Goal: Contribute content: Contribute content

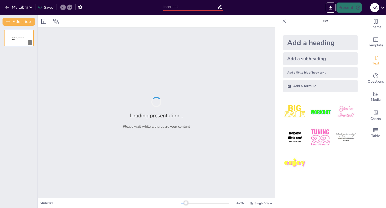
type input "Higiene de Manos: Prevención Simple y Efectiva"
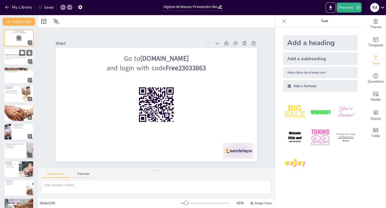
click at [20, 62] on div at bounding box center [19, 56] width 30 height 17
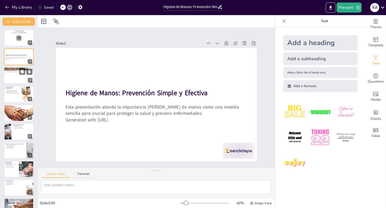
click at [13, 73] on div at bounding box center [19, 75] width 30 height 17
type textarea "La higiene de manos es crucial para la salud, ya que previene la propagación de…"
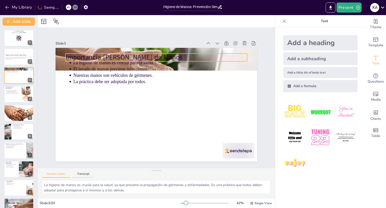
click at [81, 57] on p "Importancia [PERSON_NAME] de Manos" at bounding box center [169, 59] width 176 height 65
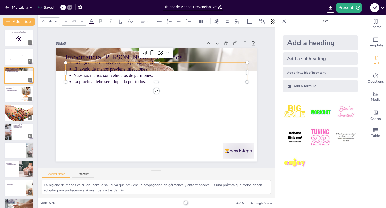
click at [97, 66] on p "El lavado de manos previene infecciones." at bounding box center [174, 75] width 154 height 92
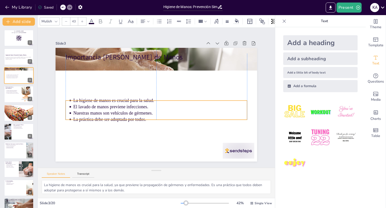
drag, startPoint x: 92, startPoint y: 66, endPoint x: 94, endPoint y: 106, distance: 40.3
click at [135, 106] on p "El lavado de manos previene infecciones." at bounding box center [147, 101] width 24 height 174
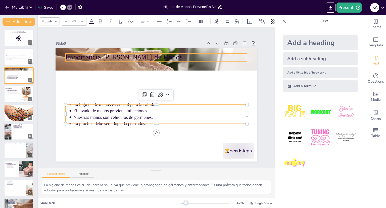
type input "64"
click at [99, 52] on p "Importancia [PERSON_NAME] de Manos" at bounding box center [173, 61] width 170 height 83
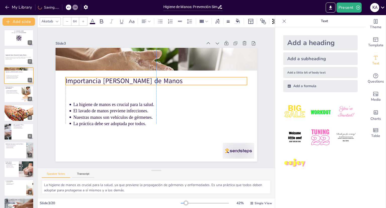
drag, startPoint x: 99, startPoint y: 52, endPoint x: 99, endPoint y: 75, distance: 23.7
click at [99, 75] on p "Importancia [PERSON_NAME] de Manos" at bounding box center [162, 81] width 176 height 65
click at [20, 99] on div at bounding box center [19, 94] width 30 height 17
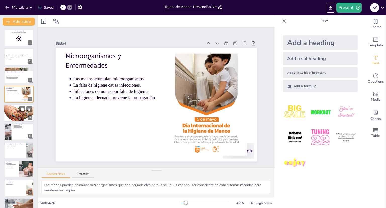
click at [16, 113] on div at bounding box center [19, 113] width 30 height 21
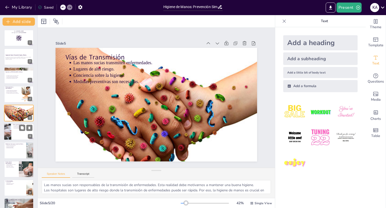
click at [13, 132] on div at bounding box center [19, 131] width 30 height 17
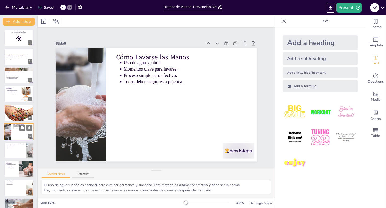
scroll to position [15, 0]
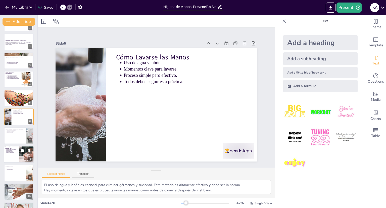
click at [17, 156] on div at bounding box center [19, 154] width 30 height 17
type textarea "Lavarse las manos es una forma efectiva de cortar las cadenas de contagio. Este…"
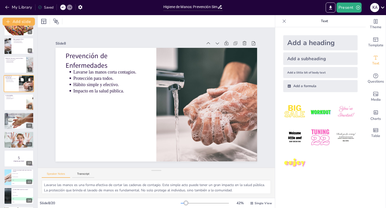
scroll to position [90, 0]
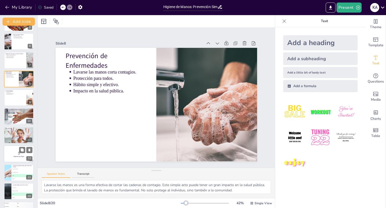
click at [17, 154] on p "5" at bounding box center [18, 153] width 27 height 6
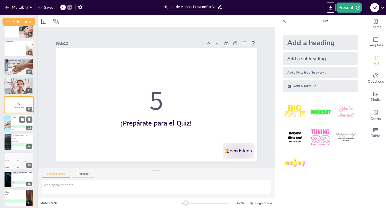
scroll to position [142, 0]
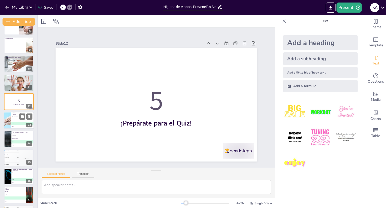
click at [11, 125] on div at bounding box center [8, 120] width 26 height 17
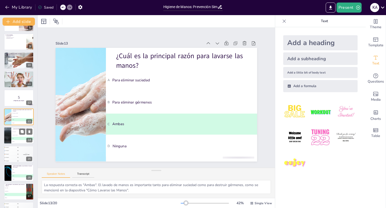
click at [12, 137] on li "C Ambos" at bounding box center [22, 138] width 23 height 3
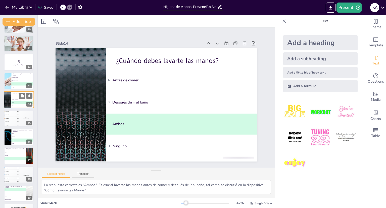
click at [12, 137] on li "B COVID-19" at bounding box center [23, 136] width 22 height 3
type textarea "La respuesta correcta es "Ambas". El lavado de manos ayuda a prevenir enfermeda…"
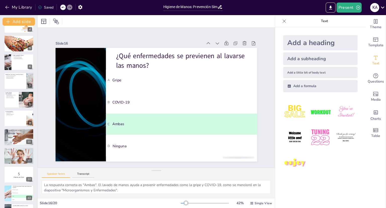
scroll to position [0, 0]
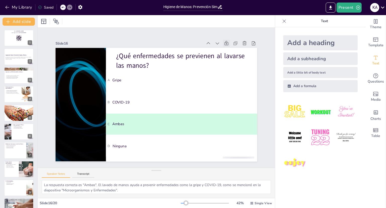
click at [239, 108] on div at bounding box center [244, 113] width 10 height 10
click at [333, 8] on icon "Export to PowerPoint" at bounding box center [330, 7] width 5 height 5
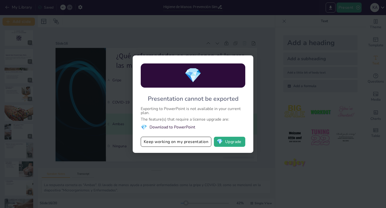
click at [284, 180] on div "💎 Presentation cannot be exported Exporting to PowerPoint is not available in y…" at bounding box center [193, 104] width 386 height 208
click at [268, 167] on div "💎 Presentation cannot be exported Exporting to PowerPoint is not available in y…" at bounding box center [193, 104] width 386 height 208
click at [201, 141] on button "Keep working on my presentation" at bounding box center [176, 142] width 71 height 10
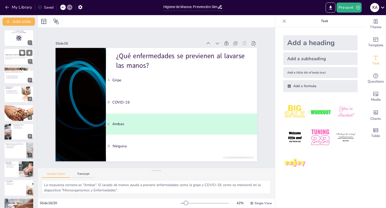
click at [15, 59] on p "Generated with [URL]" at bounding box center [18, 59] width 27 height 1
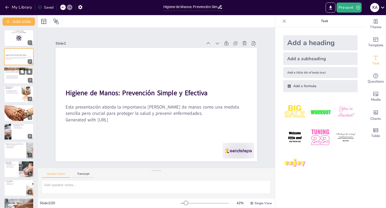
click at [10, 74] on div at bounding box center [19, 75] width 30 height 17
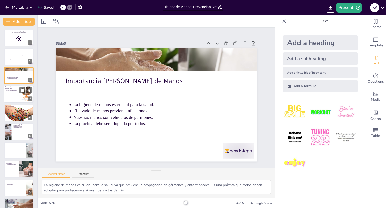
click at [17, 93] on p "La higiene adecuada previene la propagación." at bounding box center [12, 93] width 13 height 1
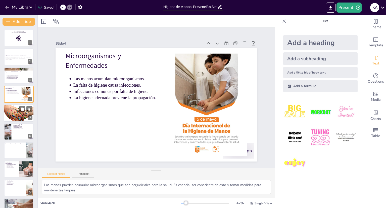
click at [20, 117] on div at bounding box center [19, 113] width 30 height 21
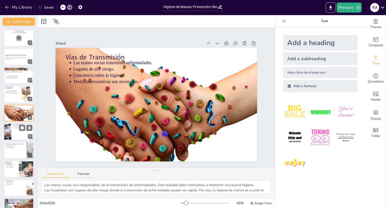
click at [15, 136] on div at bounding box center [19, 131] width 30 height 17
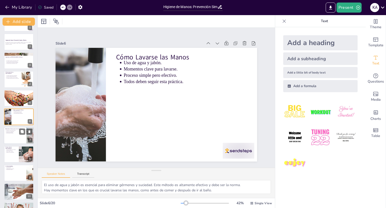
click at [12, 138] on div at bounding box center [19, 135] width 30 height 17
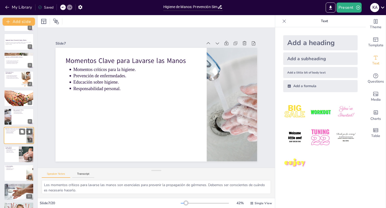
scroll to position [33, 0]
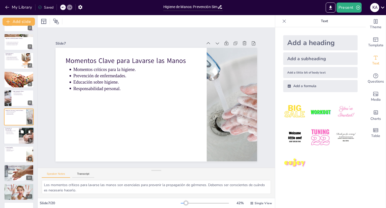
click at [17, 131] on p "Protección para todos." at bounding box center [11, 131] width 11 height 1
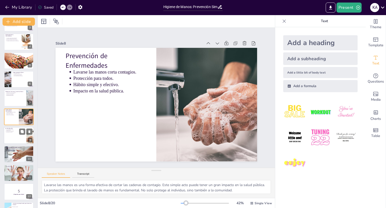
click at [11, 139] on div at bounding box center [19, 135] width 30 height 17
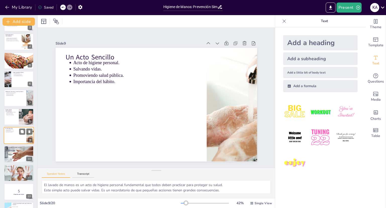
scroll to position [71, 0]
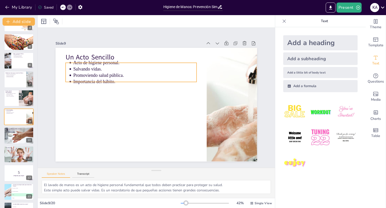
click at [100, 63] on p "Acto de higiene personal." at bounding box center [155, 56] width 110 height 67
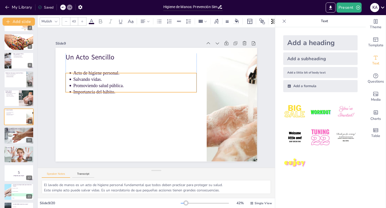
drag, startPoint x: 74, startPoint y: 63, endPoint x: 73, endPoint y: 73, distance: 10.3
click at [160, 73] on p "Acto de higiene personal." at bounding box center [176, 72] width 32 height 122
click at [44, 127] on div "Slide 1 Go to [DOMAIN_NAME] and login with code Free23033863 Slide 2 Higiene de…" at bounding box center [156, 97] width 263 height 225
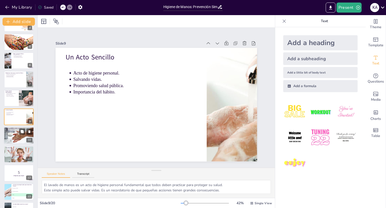
click at [12, 133] on div at bounding box center [18, 135] width 35 height 17
type textarea "La reducción de la propagación de enfermedades es uno de los principales benefi…"
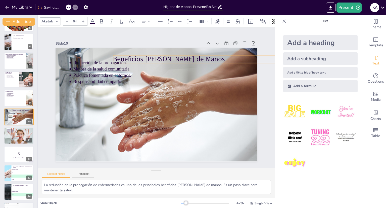
drag, startPoint x: 107, startPoint y: 54, endPoint x: 154, endPoint y: 56, distance: 47.6
click at [154, 56] on p "Beneficios [PERSON_NAME] de Manos" at bounding box center [217, 100] width 141 height 129
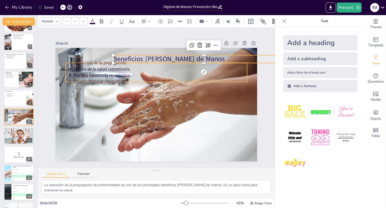
type input "43"
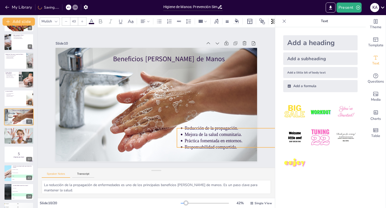
drag, startPoint x: 97, startPoint y: 66, endPoint x: 208, endPoint y: 132, distance: 129.2
click at [208, 141] on p "Mejora de la salud comunitaria." at bounding box center [238, 187] width 154 height 92
click at [279, 177] on div at bounding box center [320, 137] width 83 height 83
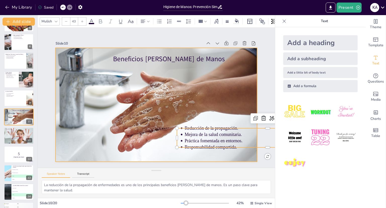
click at [247, 153] on div at bounding box center [154, 104] width 259 height 181
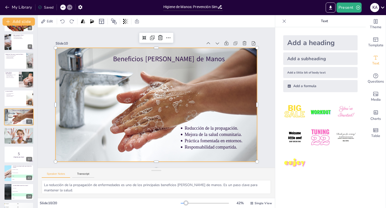
click at [288, 181] on div "Add a heading Add a subheading Add a little bit of body text Add a formula" at bounding box center [320, 117] width 91 height 181
click at [257, 178] on div "Speaker Notes Transcript" at bounding box center [156, 174] width 237 height 12
click at [256, 176] on div "Speaker Notes Transcript" at bounding box center [156, 174] width 237 height 12
click at [292, 168] on img at bounding box center [295, 162] width 23 height 23
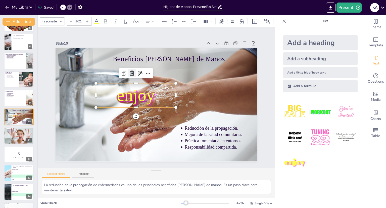
click at [135, 71] on icon at bounding box center [138, 69] width 6 height 6
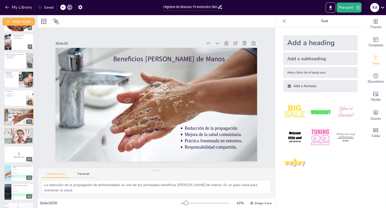
click at [112, 161] on div "Slide 1 Go to [DOMAIN_NAME] and login with code Free23033863 Slide 2 Higiene de…" at bounding box center [157, 97] width 274 height 224
click at [21, 158] on div at bounding box center [19, 154] width 30 height 17
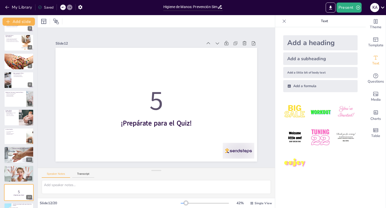
scroll to position [49, 0]
